Goal: Task Accomplishment & Management: Complete application form

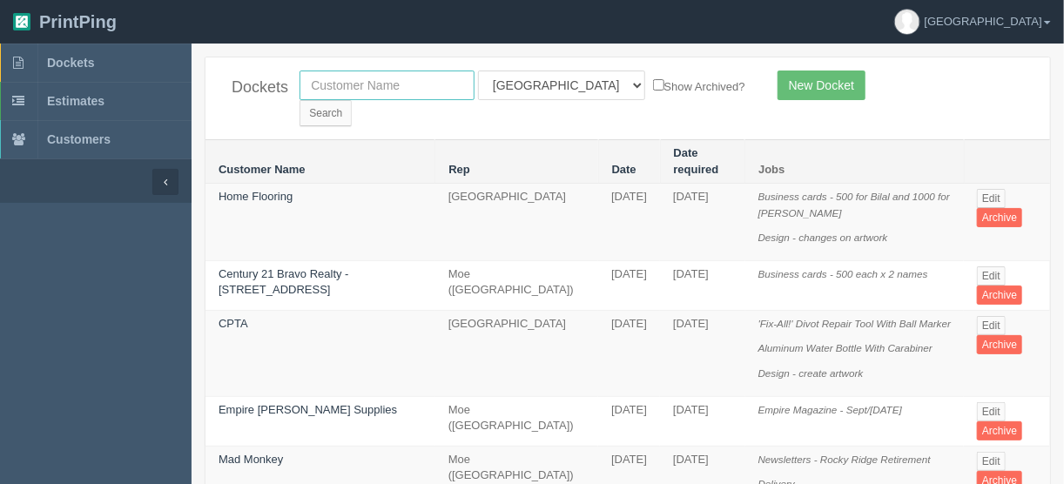
click at [359, 75] on input "text" at bounding box center [387, 86] width 175 height 30
type input "ming"
click at [352, 100] on input "Search" at bounding box center [326, 113] width 52 height 26
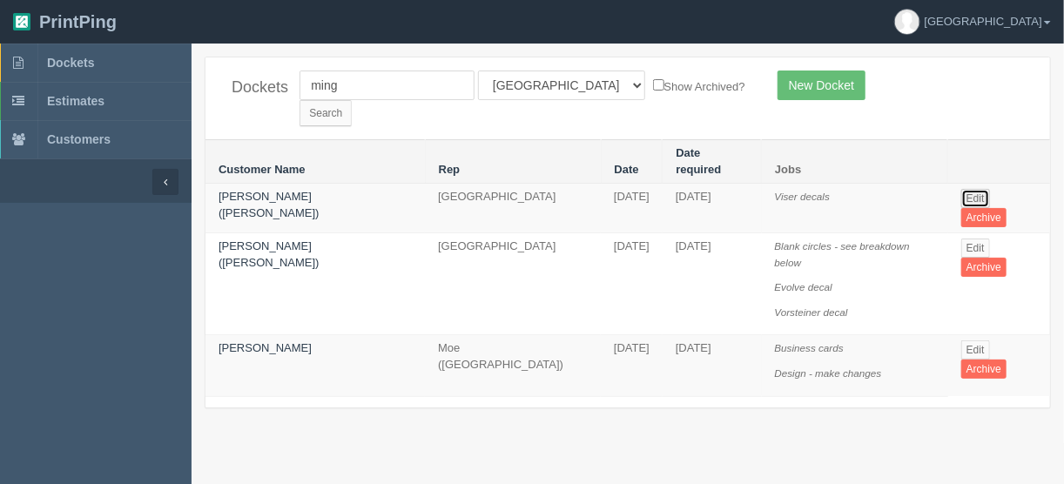
click at [967, 189] on link "Edit" at bounding box center [976, 198] width 29 height 19
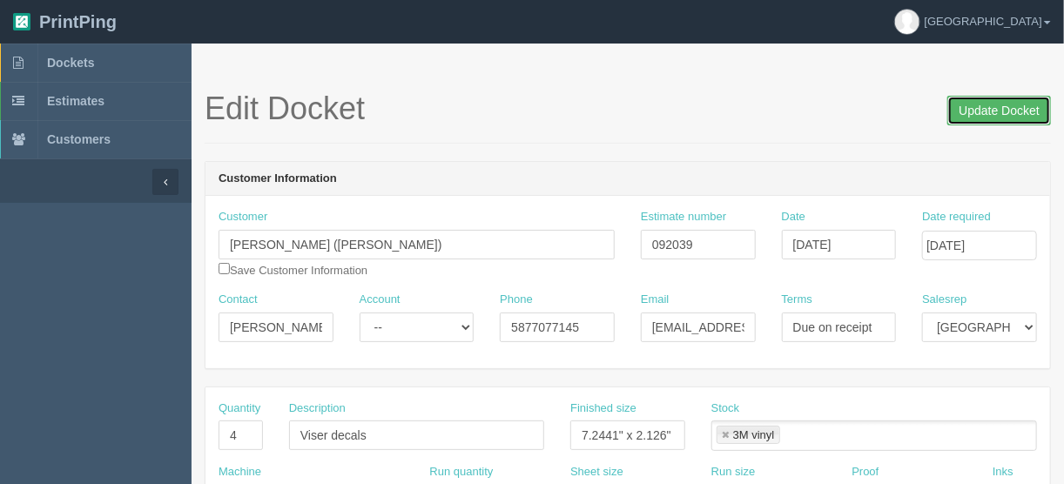
click at [981, 111] on input "Update Docket" at bounding box center [1000, 111] width 104 height 30
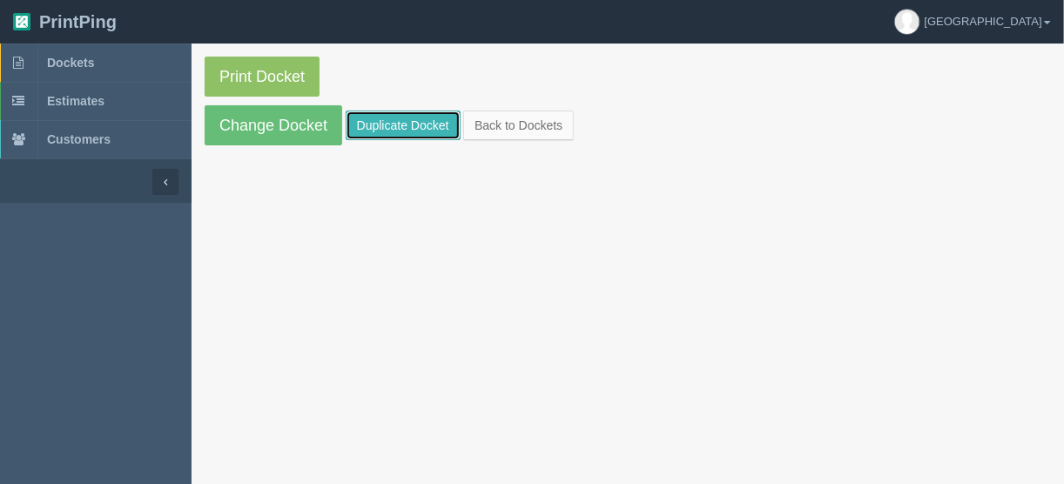
click at [407, 128] on link "Duplicate Docket" at bounding box center [403, 126] width 115 height 30
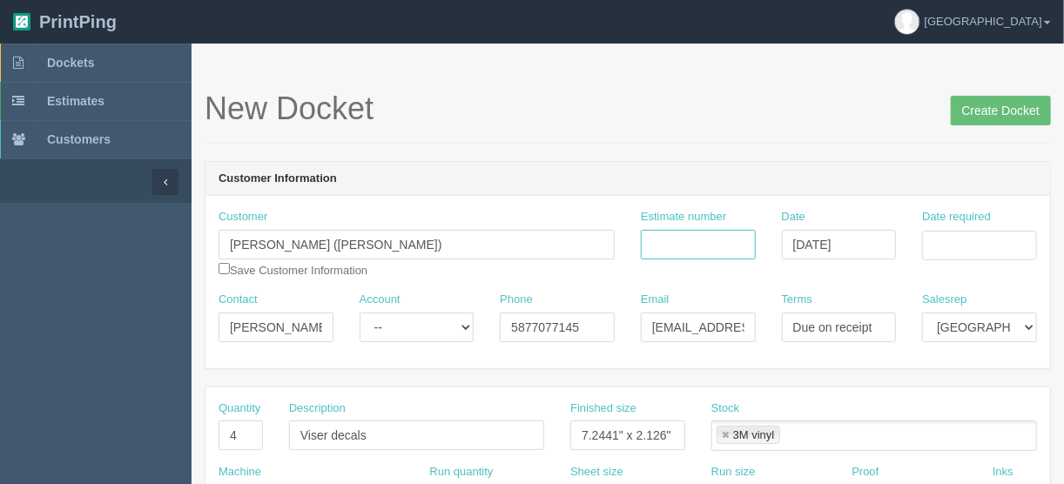
click at [681, 238] on input "Estimate number" at bounding box center [698, 245] width 115 height 30
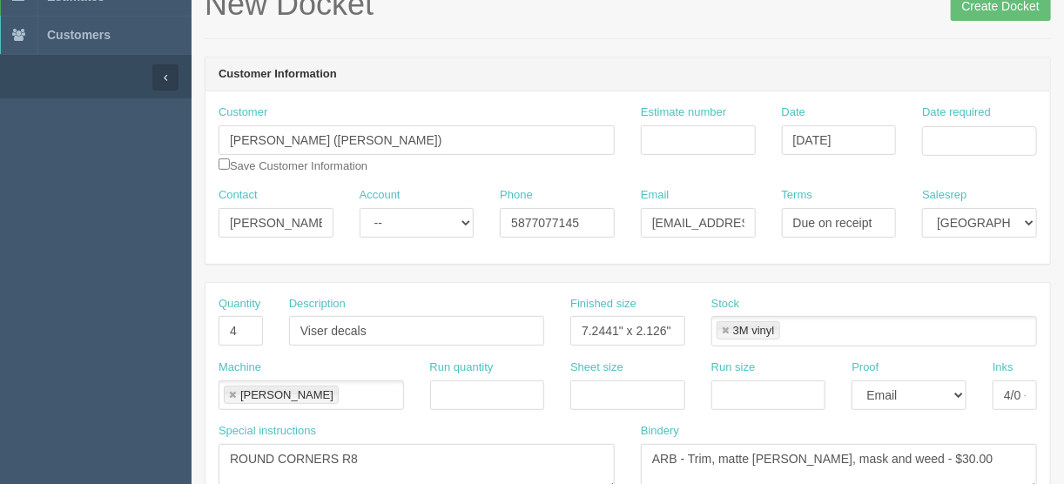
scroll to position [209, 0]
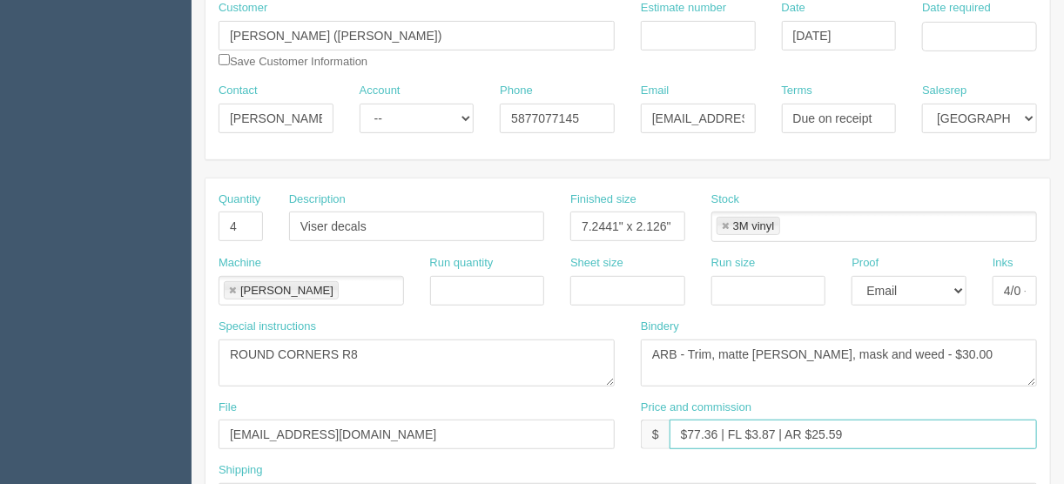
drag, startPoint x: 717, startPoint y: 424, endPoint x: 692, endPoint y: 424, distance: 24.4
click at [685, 429] on input "$77.36 | FL $3.87 | AR $25.59" at bounding box center [854, 435] width 368 height 30
drag, startPoint x: 773, startPoint y: 429, endPoint x: 753, endPoint y: 429, distance: 20.0
click at [753, 429] on input "$96.52 | FL $3.87 | AR $25.59" at bounding box center [854, 435] width 368 height 30
drag, startPoint x: 858, startPoint y: 428, endPoint x: 814, endPoint y: 429, distance: 44.5
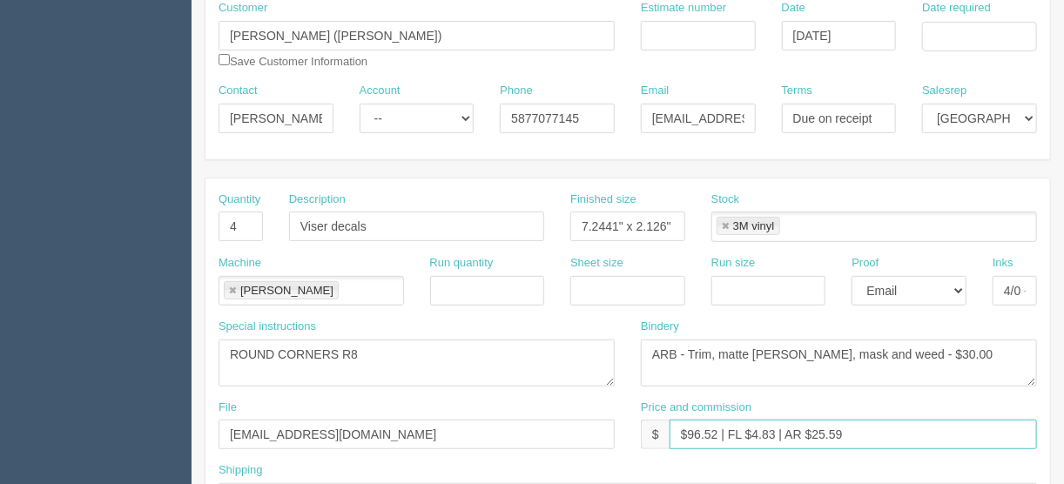
click at [814, 429] on input "$96.52 | FL $4.83 | AR $25.59" at bounding box center [854, 435] width 368 height 30
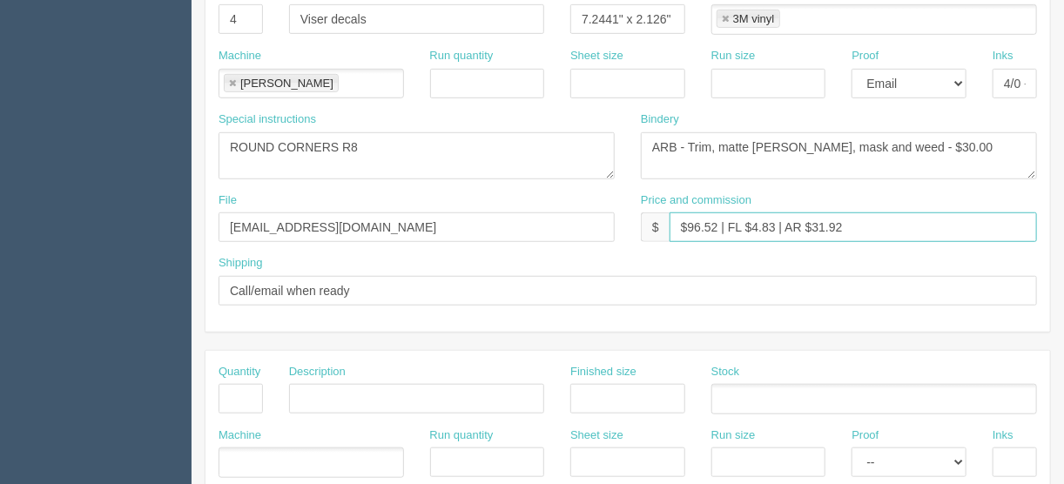
scroll to position [418, 0]
type input "$96.52 | FL $4.83 | AR $31.92"
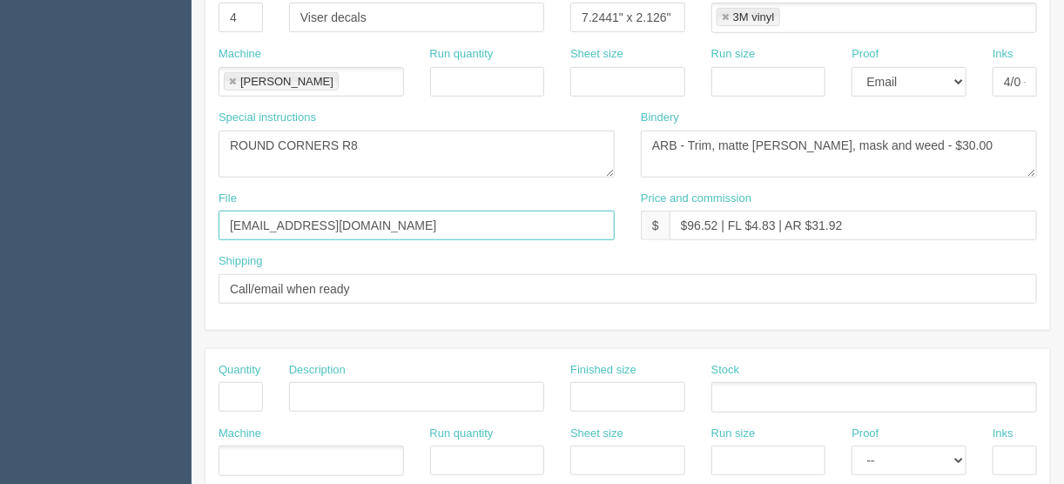
drag, startPoint x: 327, startPoint y: 226, endPoint x: 181, endPoint y: 223, distance: 146.4
click at [181, 223] on section "Dockets Estimates Customers" at bounding box center [532, 394] width 1064 height 1538
type input "Client files"
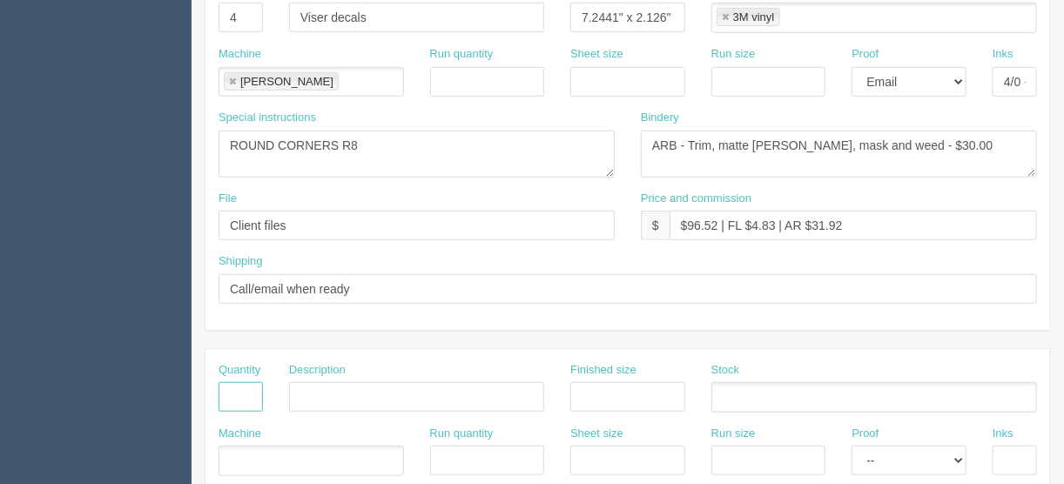
click at [240, 394] on input "text" at bounding box center [241, 397] width 44 height 30
type input "1"
type input "Design - resize artwork"
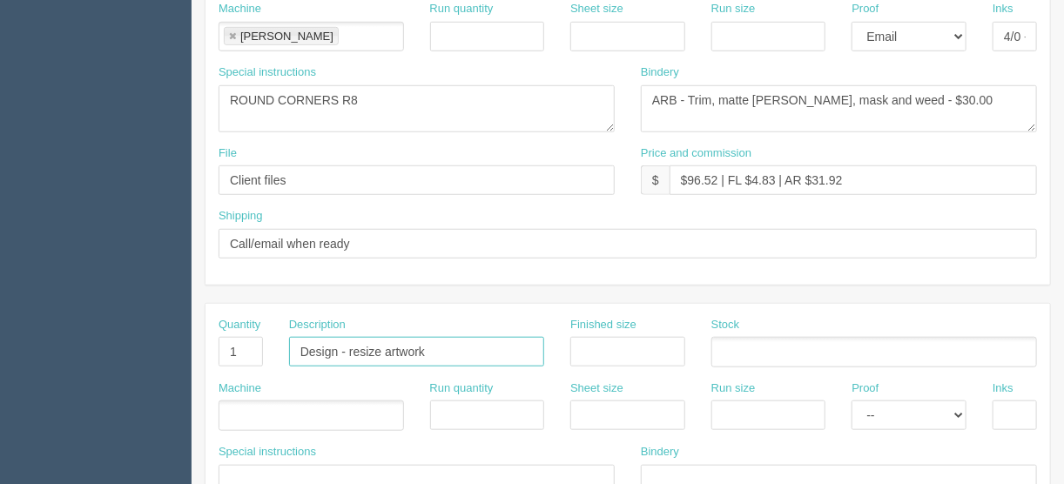
scroll to position [488, 0]
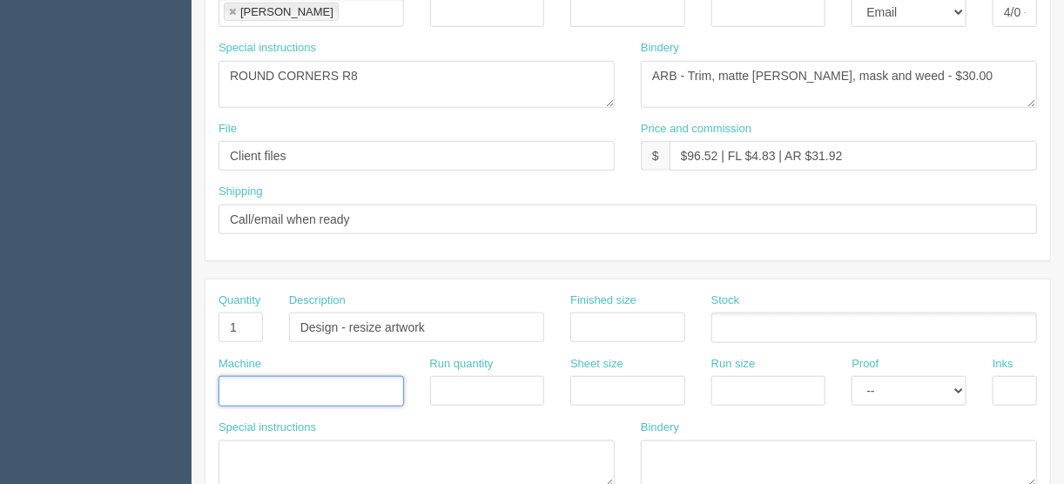
click at [229, 380] on input "text" at bounding box center [227, 392] width 17 height 25
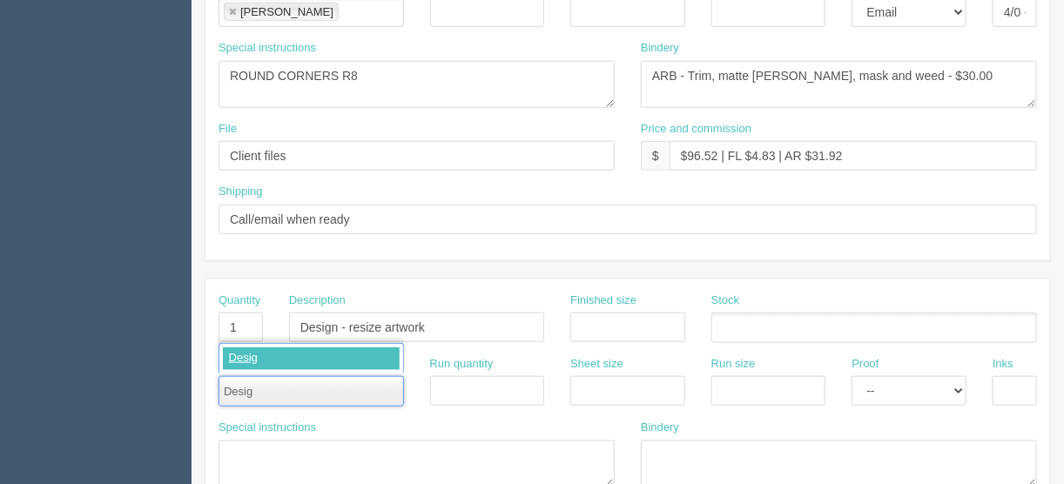
type input "Design"
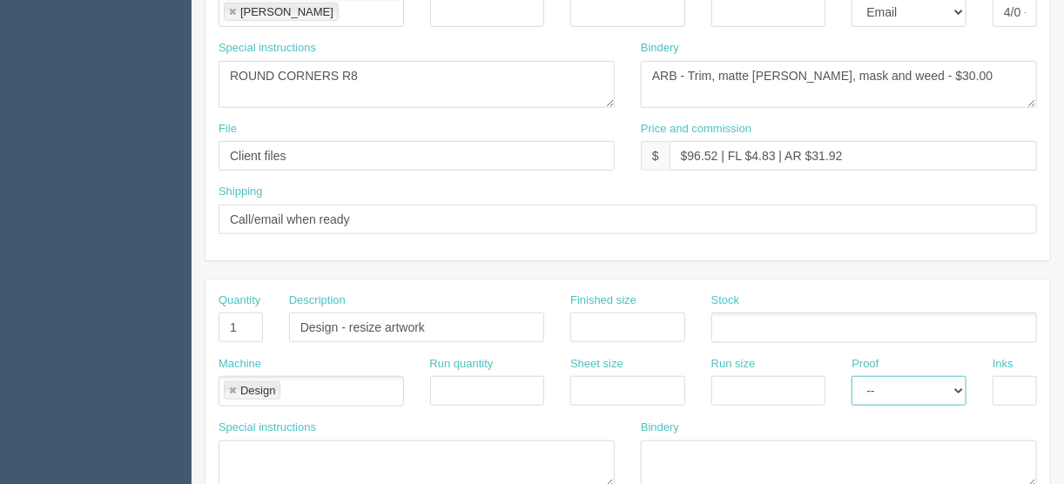
click at [963, 382] on select "-- Email Hard Copy" at bounding box center [909, 391] width 115 height 30
select select "Email"
click at [852, 376] on select "-- Email Hard Copy" at bounding box center [909, 391] width 115 height 30
click at [962, 10] on select "-- Email Hard Copy" at bounding box center [909, 12] width 115 height 30
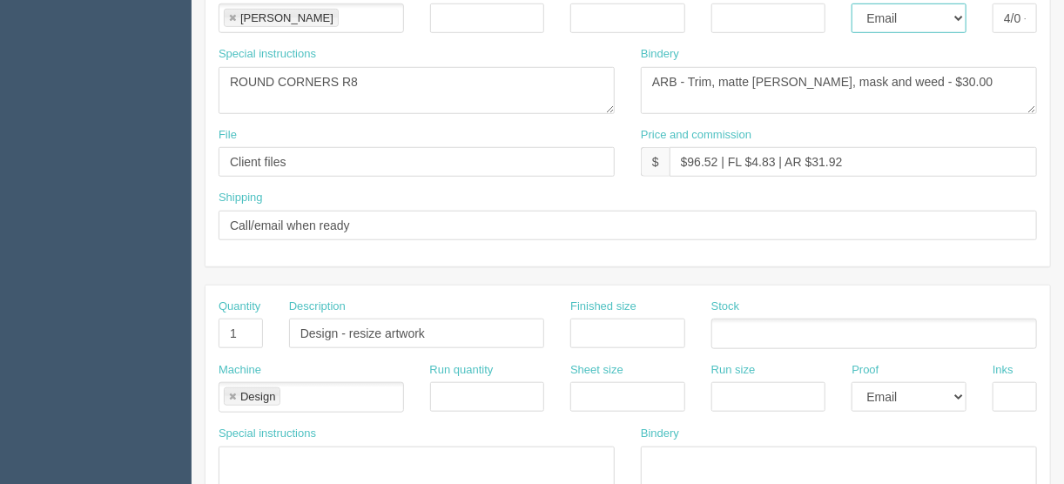
select select "Hard Copy"
click at [852, 3] on select "-- Email Hard Copy" at bounding box center [909, 18] width 115 height 30
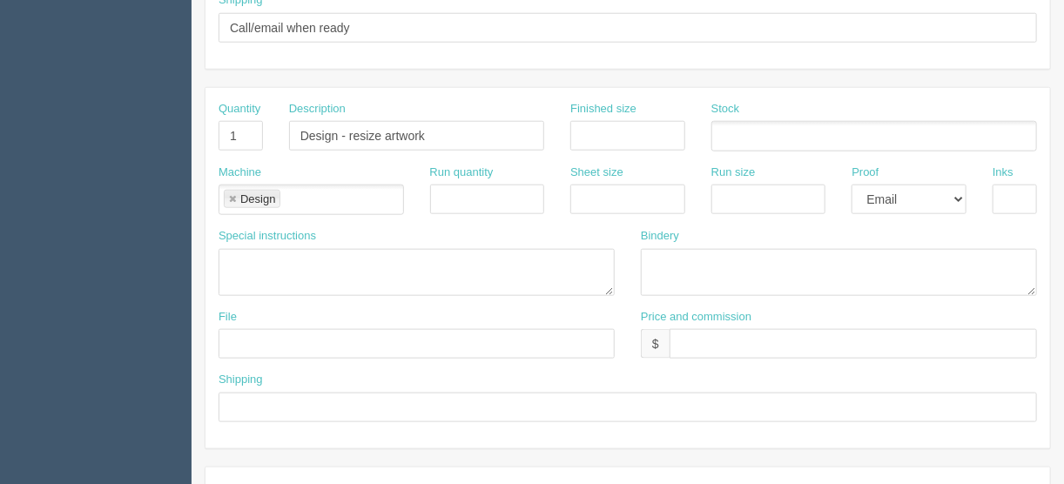
scroll to position [691, 0]
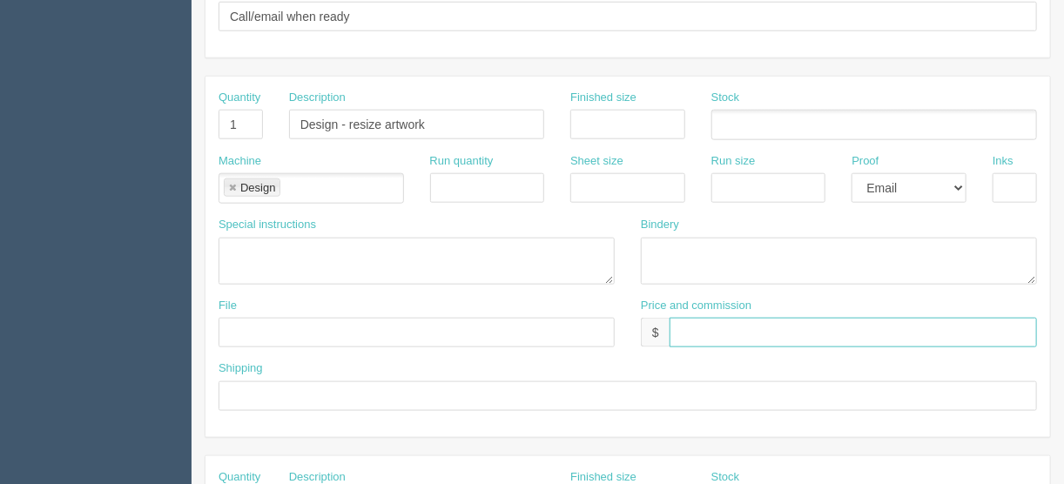
click at [675, 326] on input "text" at bounding box center [854, 333] width 368 height 30
type input "$included above"
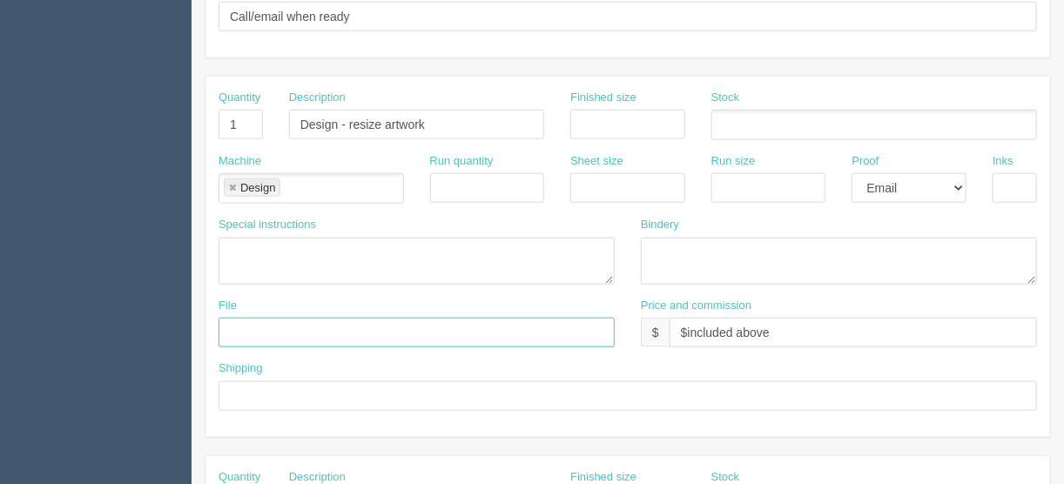
click at [233, 318] on input "text" at bounding box center [417, 333] width 396 height 30
type input "Client files > August 2025"
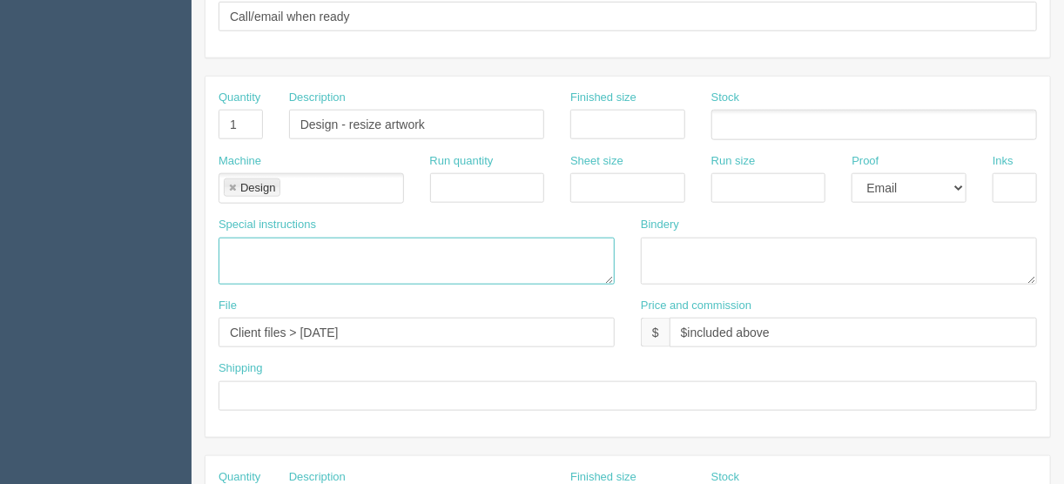
click at [301, 242] on textarea at bounding box center [417, 261] width 396 height 47
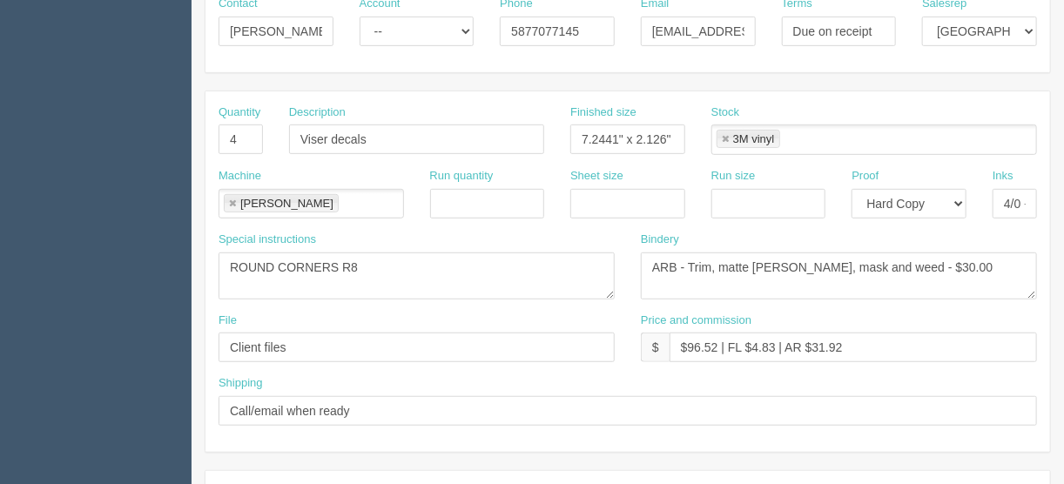
scroll to position [273, 0]
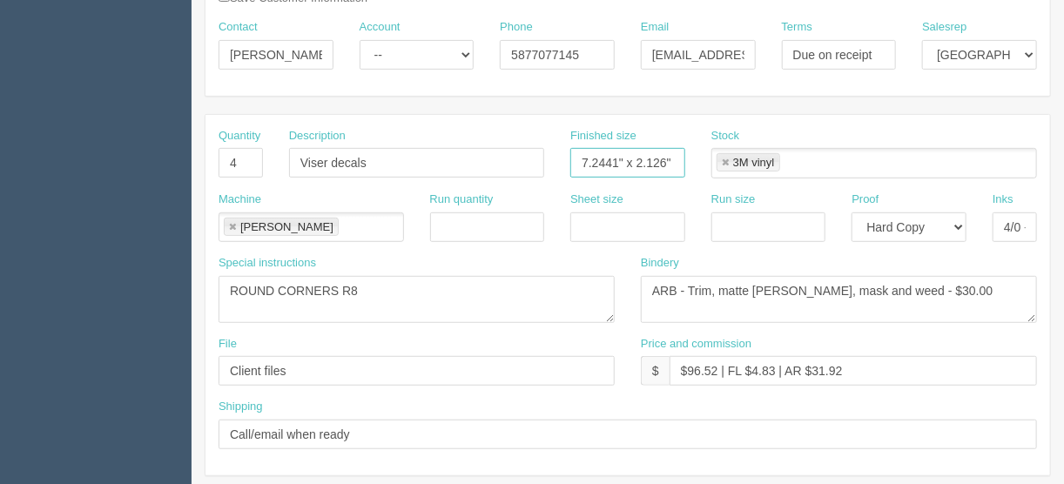
click at [598, 159] on input "7.2441" x 2.126"" at bounding box center [628, 163] width 115 height 30
click at [655, 162] on input "7.7441" x 2.126"" at bounding box center [628, 163] width 115 height 30
type input "7.7441" x 2.626""
click at [372, 280] on textarea "ROUND CORNERS R8" at bounding box center [417, 299] width 396 height 47
type textarea "ROUND CORNERS R4"
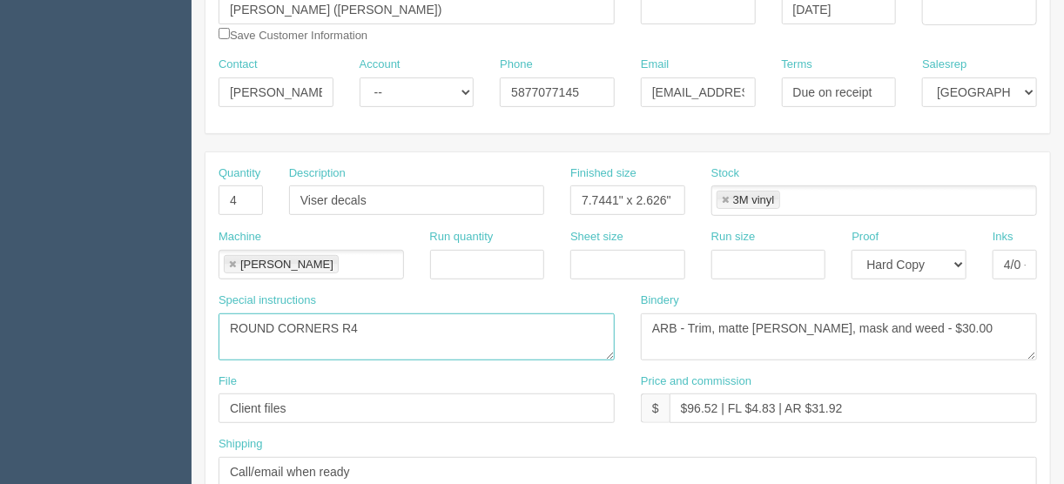
scroll to position [203, 0]
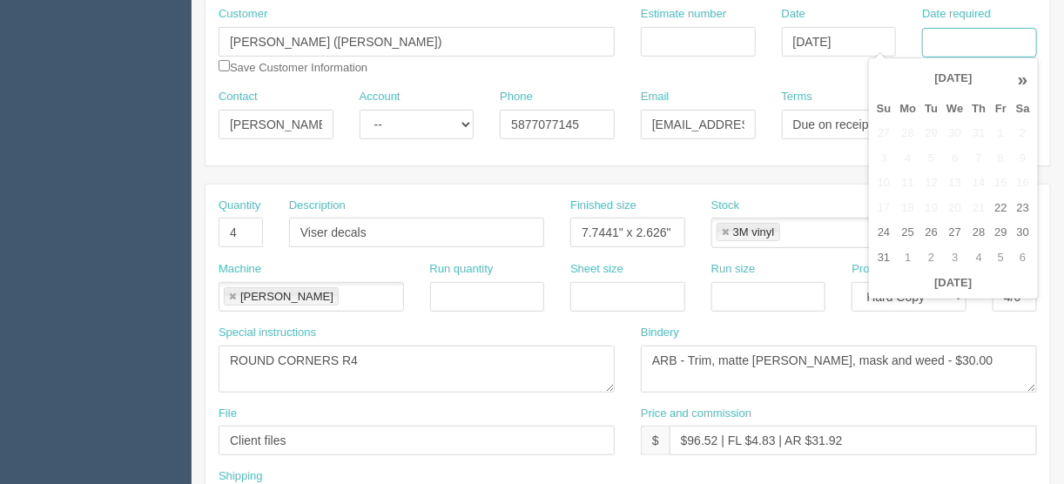
drag, startPoint x: 961, startPoint y: 37, endPoint x: 956, endPoint y: 21, distance: 17.1
click at [961, 37] on input "Date required" at bounding box center [979, 43] width 115 height 30
click at [956, 256] on td "3" at bounding box center [954, 258] width 25 height 25
type input "September 3, 2025"
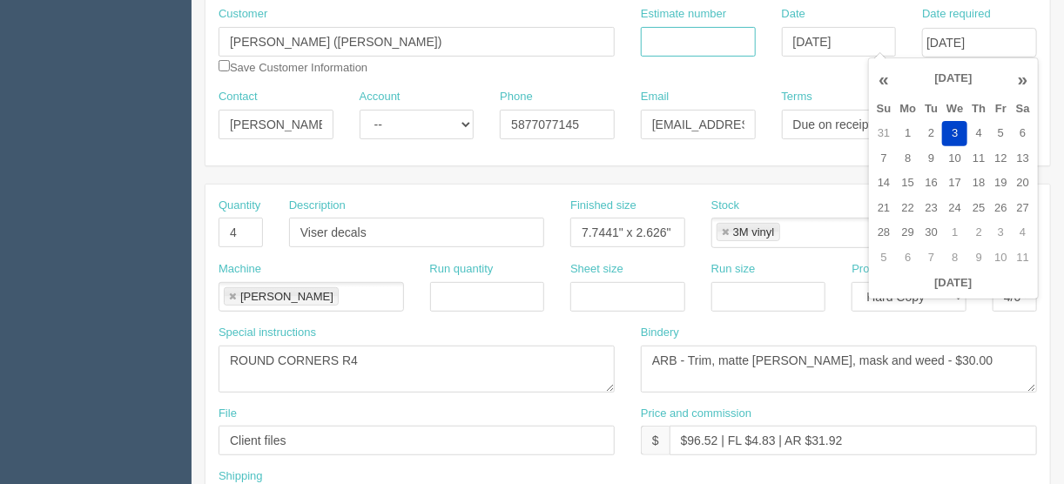
click at [663, 39] on input "Estimate number" at bounding box center [698, 42] width 115 height 30
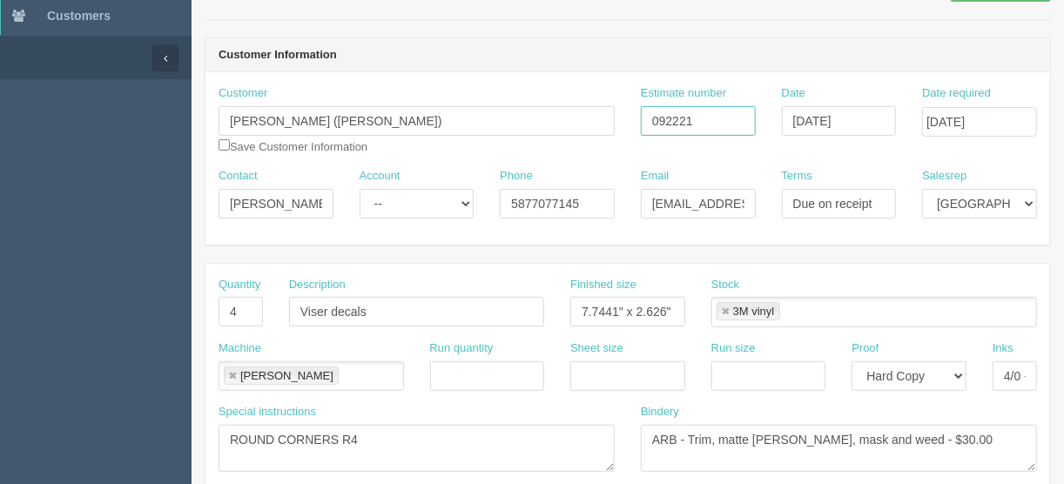
scroll to position [64, 0]
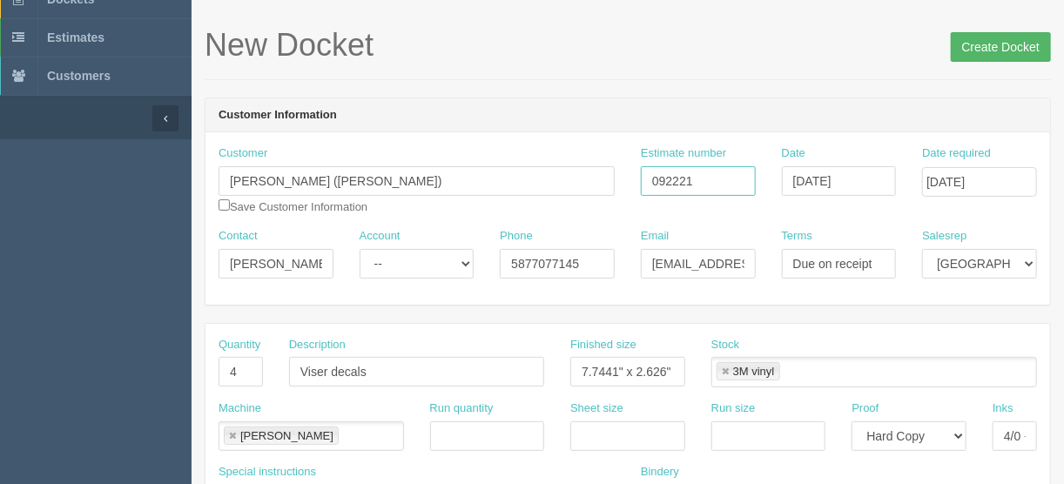
type input "092221"
click at [983, 43] on input "Create Docket" at bounding box center [1001, 47] width 100 height 30
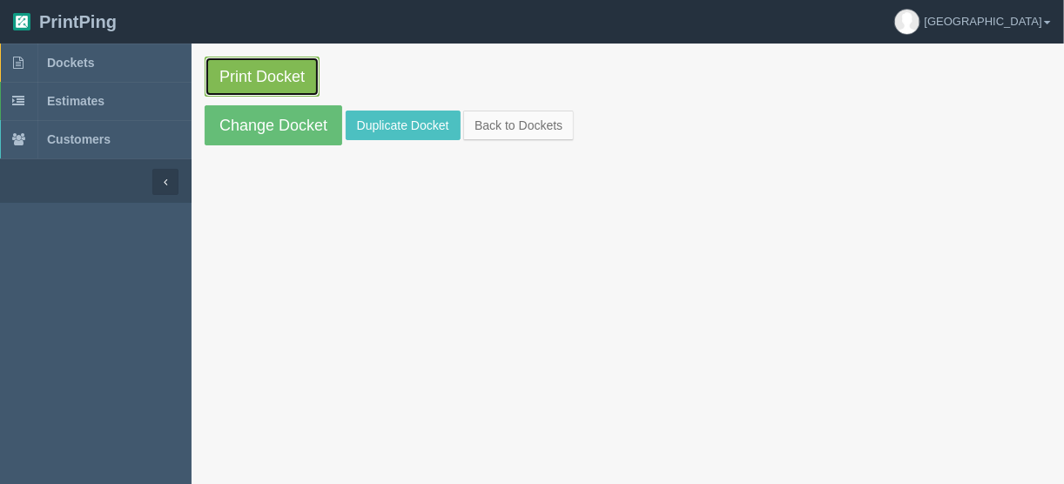
click at [253, 71] on link "Print Docket" at bounding box center [262, 77] width 115 height 40
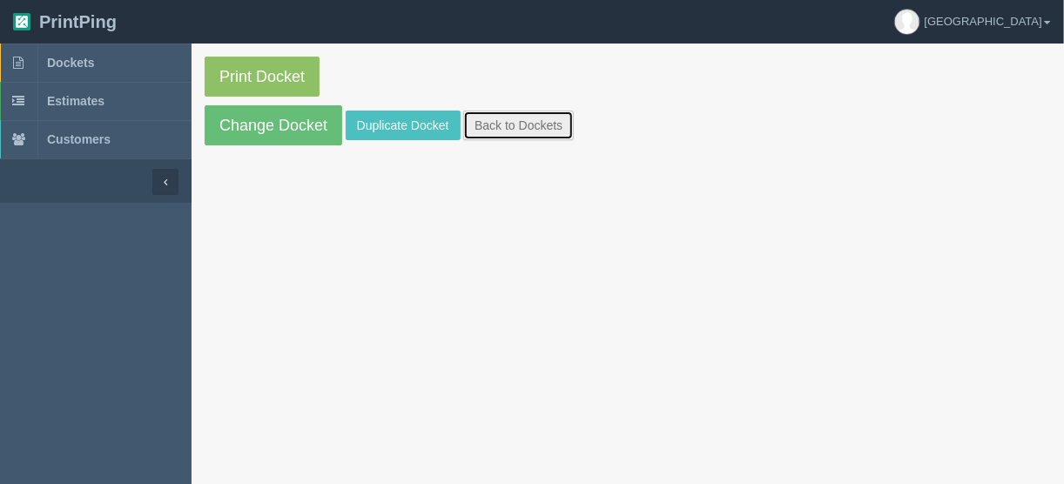
click at [534, 119] on link "Back to Dockets" at bounding box center [518, 126] width 111 height 30
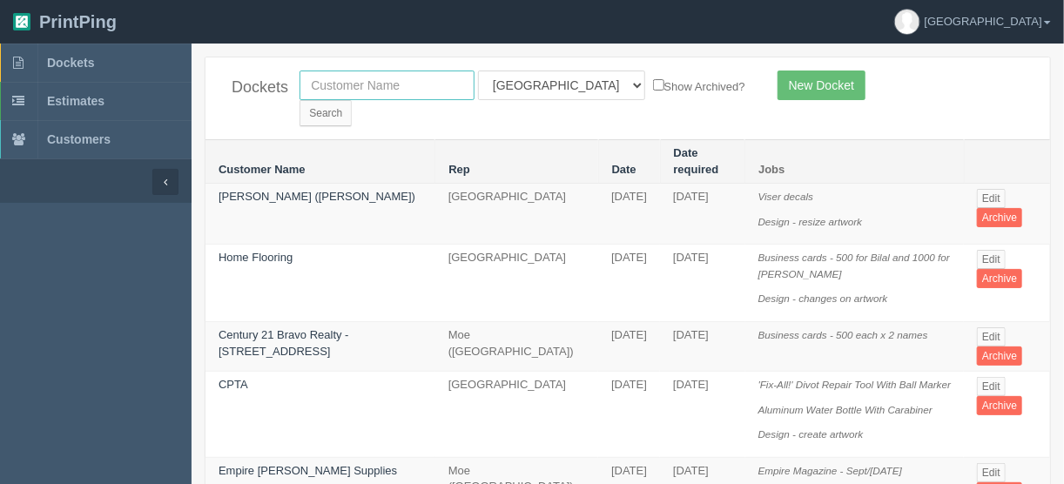
click at [341, 84] on input "text" at bounding box center [387, 86] width 175 height 30
type input "erac"
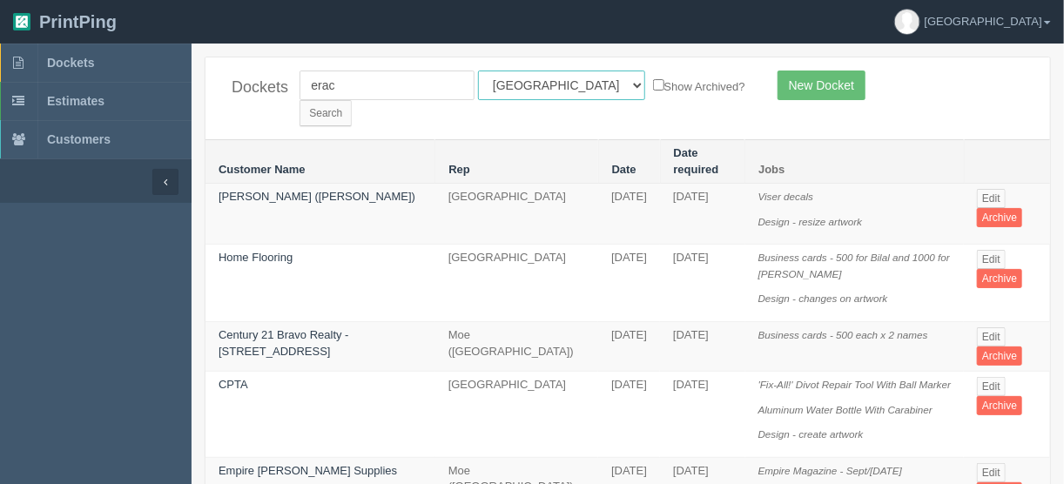
click at [557, 82] on select "All Users Ali Ali Test 1 Aly Amy Ankit Arif Brandon Dan France Greg Jim Mark Ma…" at bounding box center [561, 86] width 167 height 30
select select
click at [478, 71] on select "All Users Ali Ali Test 1 Aly Amy Ankit Arif Brandon Dan France Greg Jim Mark Ma…" at bounding box center [561, 86] width 167 height 30
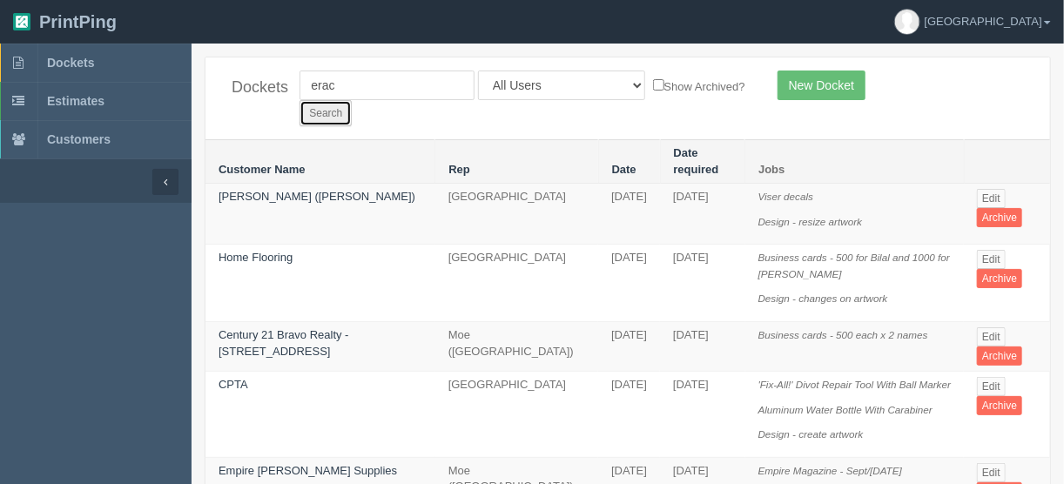
click at [352, 100] on input "Search" at bounding box center [326, 113] width 52 height 26
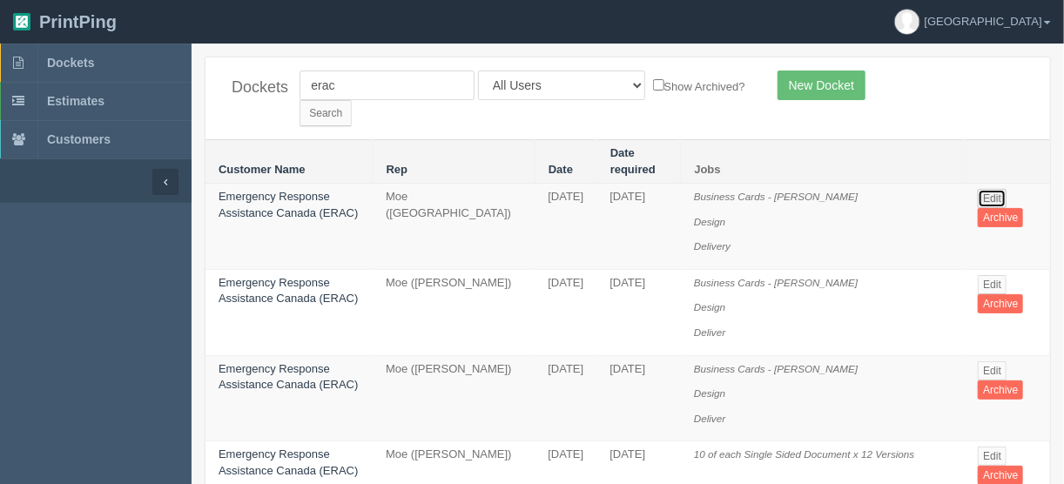
click at [995, 189] on link "Edit" at bounding box center [992, 198] width 29 height 19
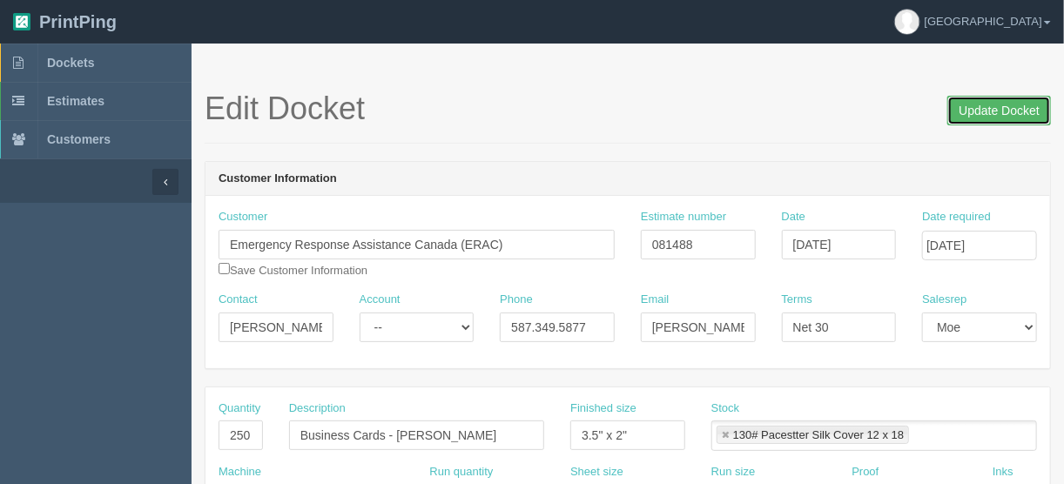
click at [1007, 105] on input "Update Docket" at bounding box center [1000, 111] width 104 height 30
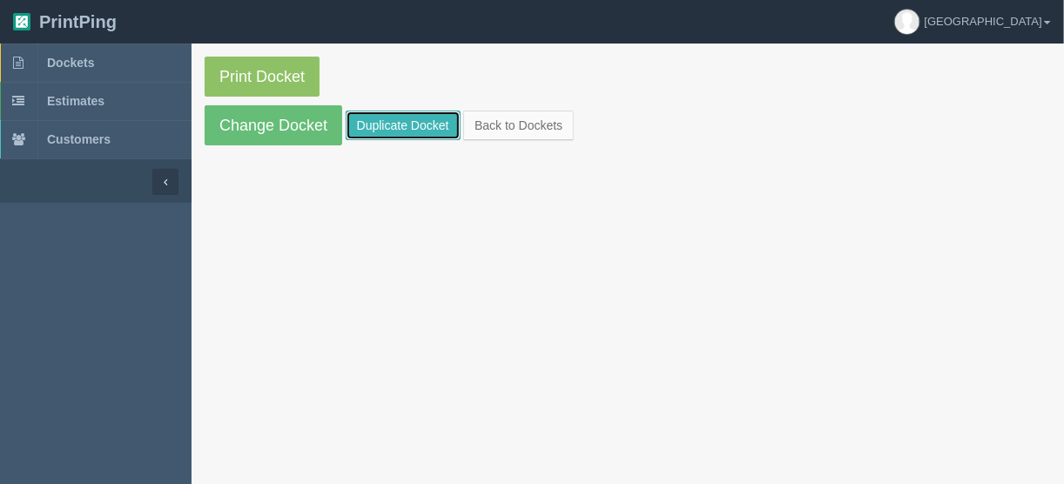
click at [402, 118] on link "Duplicate Docket" at bounding box center [403, 126] width 115 height 30
